Goal: Task Accomplishment & Management: Manage account settings

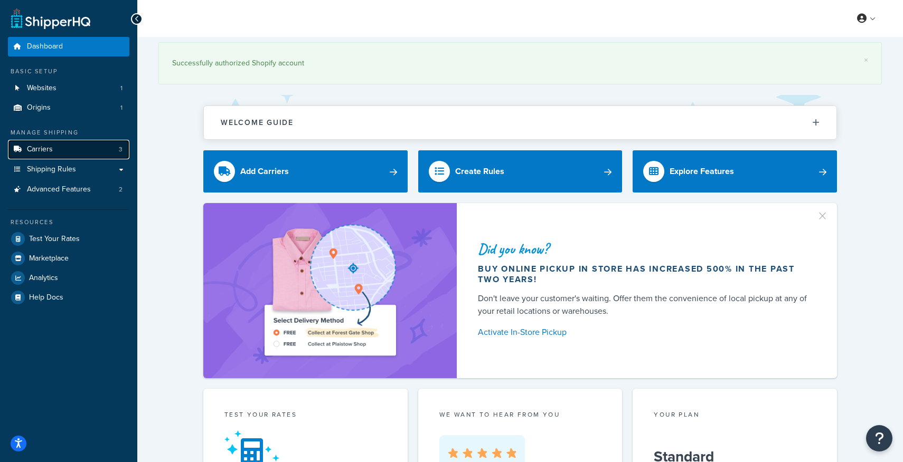
click at [48, 149] on span "Carriers" at bounding box center [40, 149] width 26 height 9
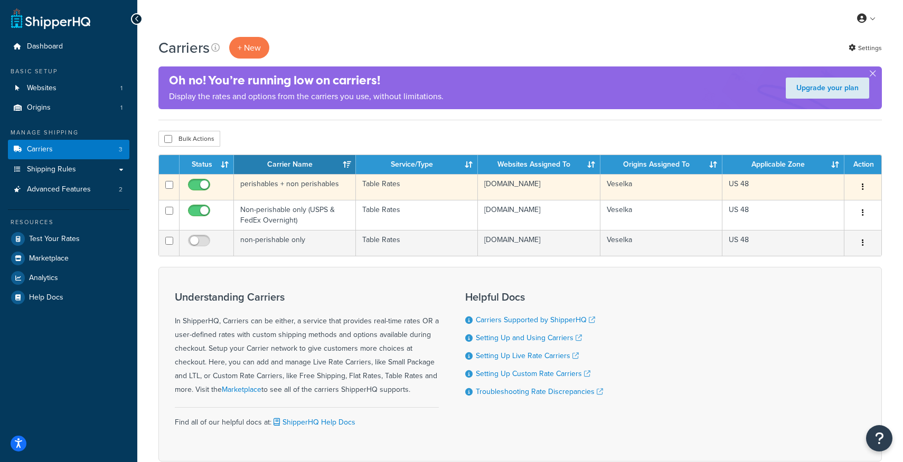
click at [863, 188] on button "button" at bounding box center [862, 187] width 15 height 17
click at [812, 212] on link "Edit" at bounding box center [819, 209] width 83 height 22
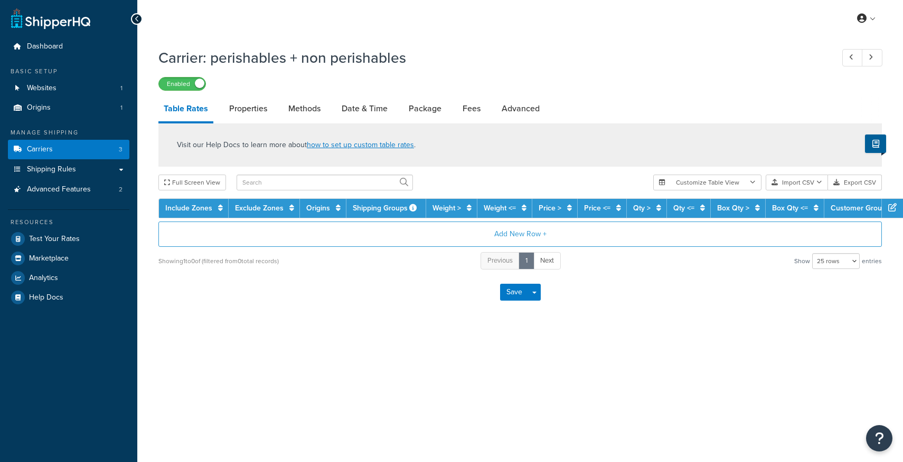
select select "25"
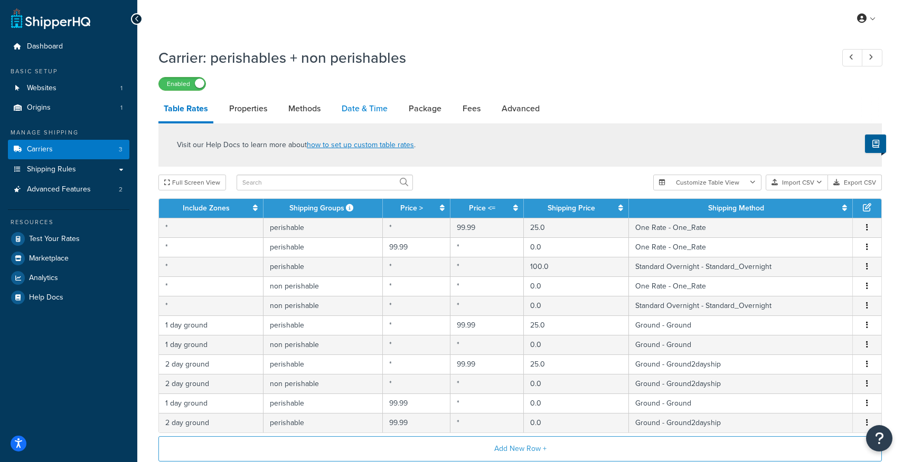
click at [357, 109] on link "Date & Time" at bounding box center [364, 108] width 56 height 25
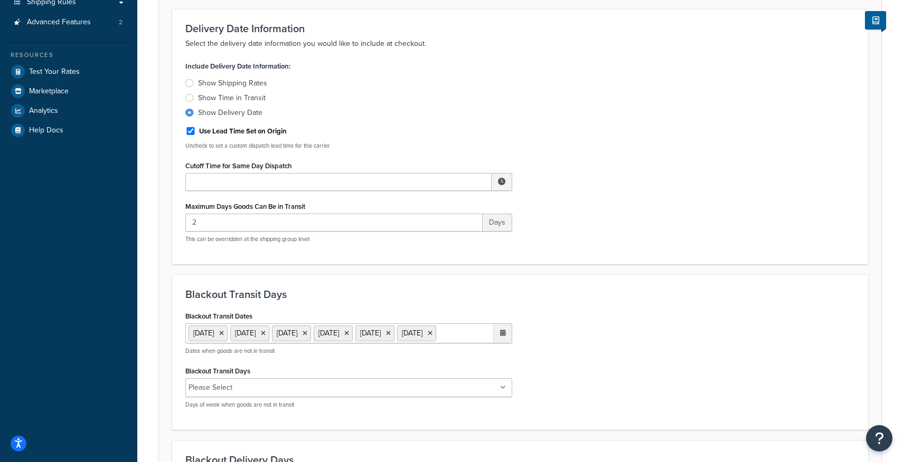
scroll to position [248, 0]
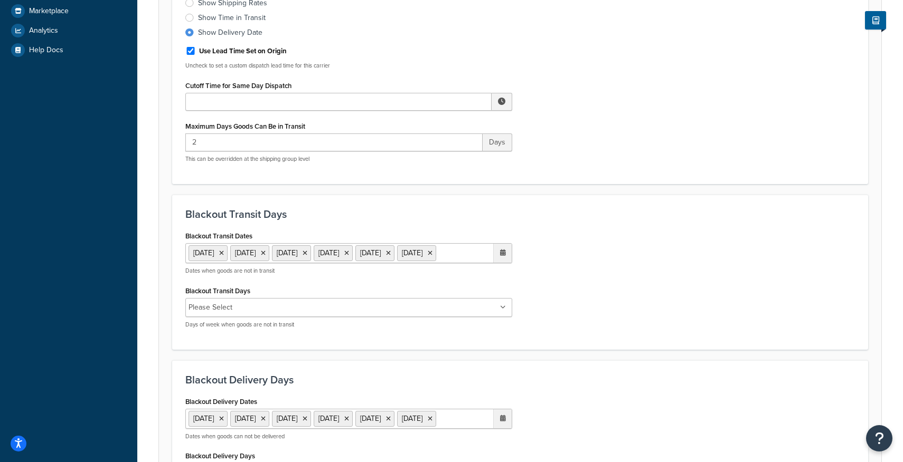
click at [342, 263] on ul "1 Sep 2025 27 Nov 2025 28 Nov 2025 25 Dec 2025 26 Dec 2025 1 Jan 2026" at bounding box center [348, 253] width 327 height 20
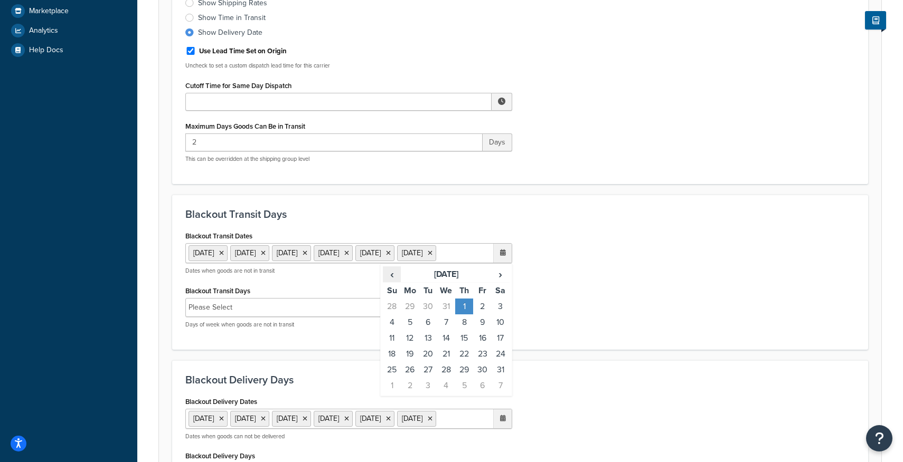
click at [394, 282] on span "‹" at bounding box center [391, 274] width 17 height 15
click at [415, 346] on td "13" at bounding box center [410, 338] width 18 height 16
click at [402, 227] on div "Blackout Transit Days Blackout Transit Dates 1 Sep 2025 27 Nov 2025 28 Nov 2025…" at bounding box center [520, 272] width 696 height 155
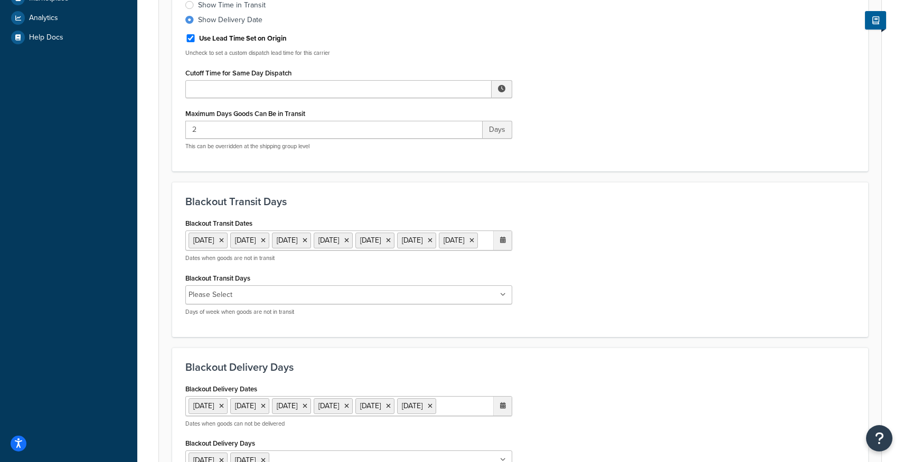
scroll to position [652, 0]
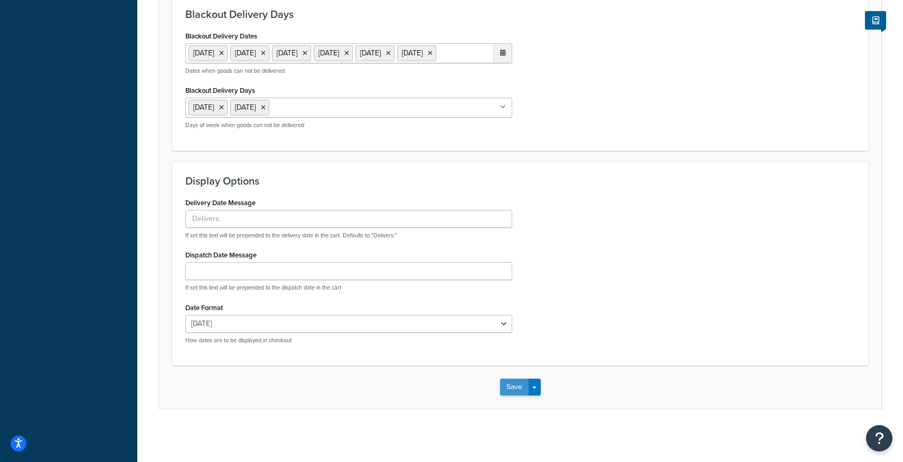
click at [511, 387] on button "Save" at bounding box center [514, 387] width 29 height 17
